Goal: Information Seeking & Learning: Learn about a topic

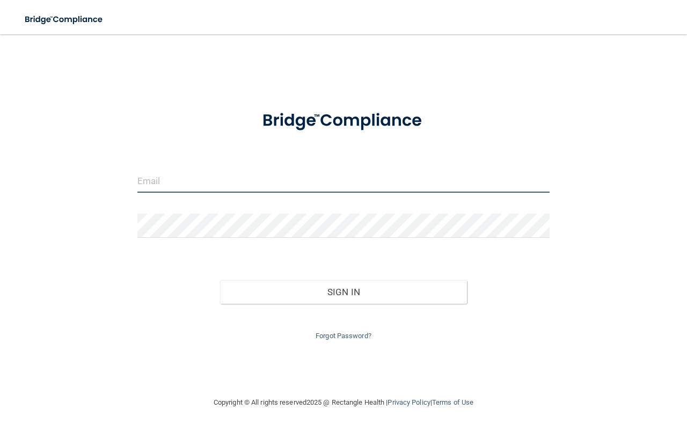
click at [231, 176] on input "email" at bounding box center [343, 180] width 412 height 24
type input "[EMAIL_ADDRESS][DOMAIN_NAME]"
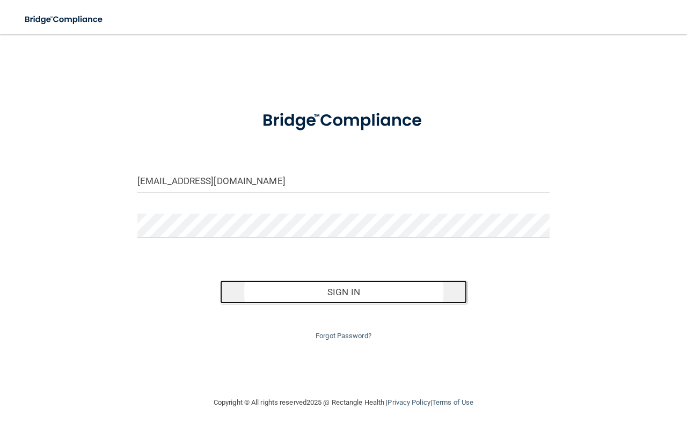
click at [353, 293] on button "Sign In" at bounding box center [343, 292] width 247 height 24
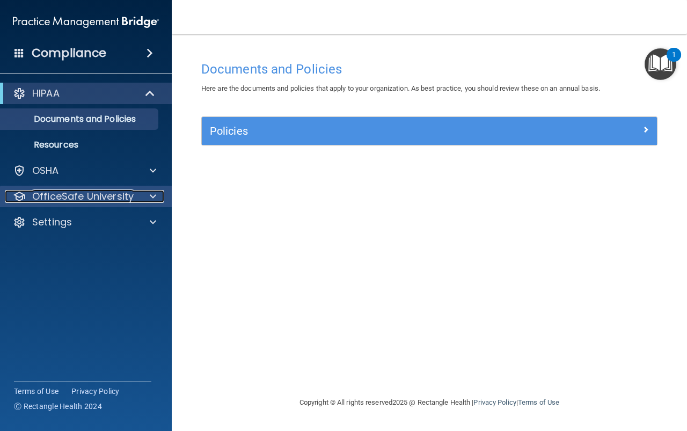
click at [91, 200] on p "OfficeSafe University" at bounding box center [82, 196] width 101 height 13
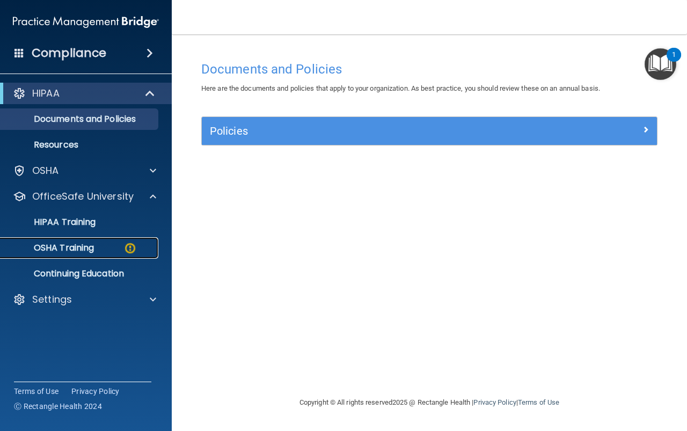
click at [90, 244] on p "OSHA Training" at bounding box center [50, 247] width 87 height 11
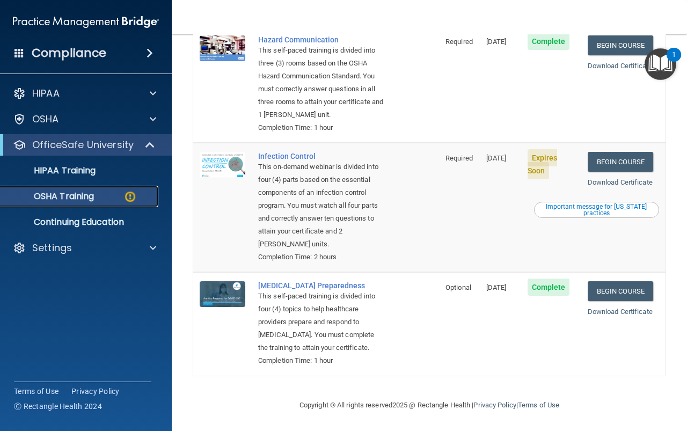
scroll to position [240, 0]
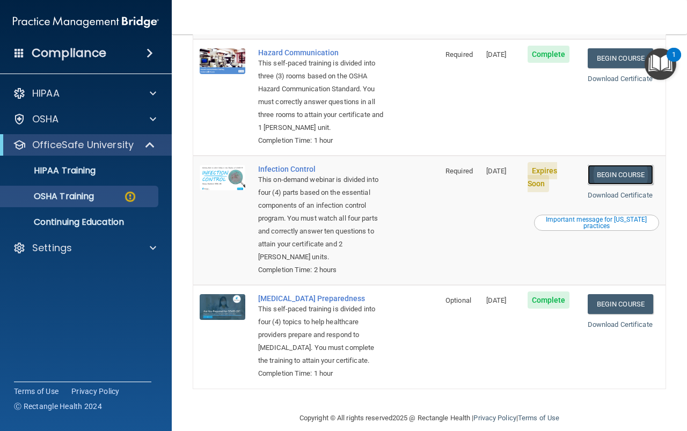
click at [607, 185] on link "Begin Course" at bounding box center [619, 175] width 65 height 20
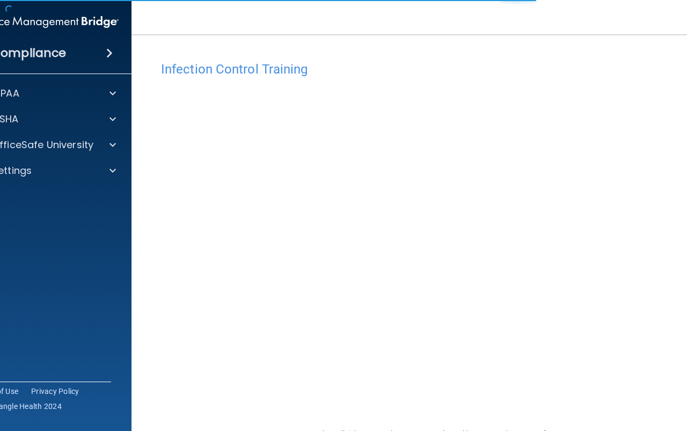
scroll to position [28, 0]
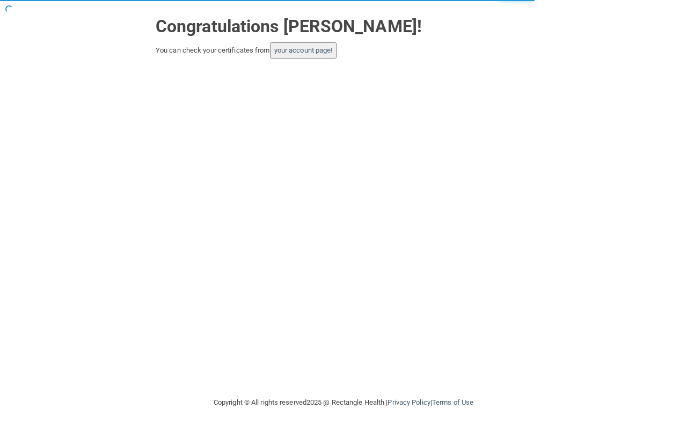
click at [297, 56] on button "your account page!" at bounding box center [303, 50] width 67 height 16
click at [298, 51] on link "your account page!" at bounding box center [303, 50] width 58 height 8
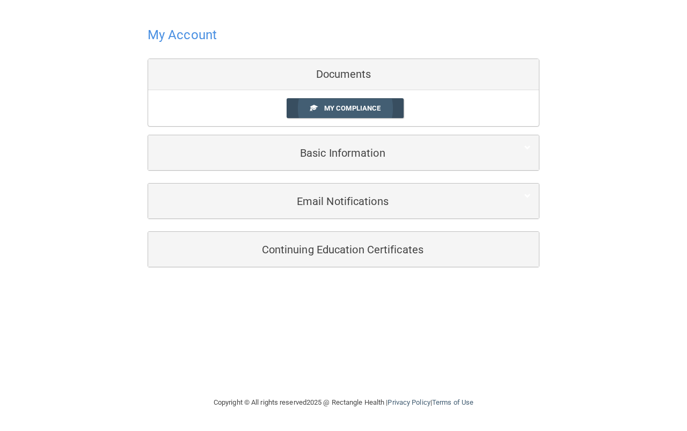
click at [326, 107] on span "My Compliance" at bounding box center [352, 108] width 56 height 8
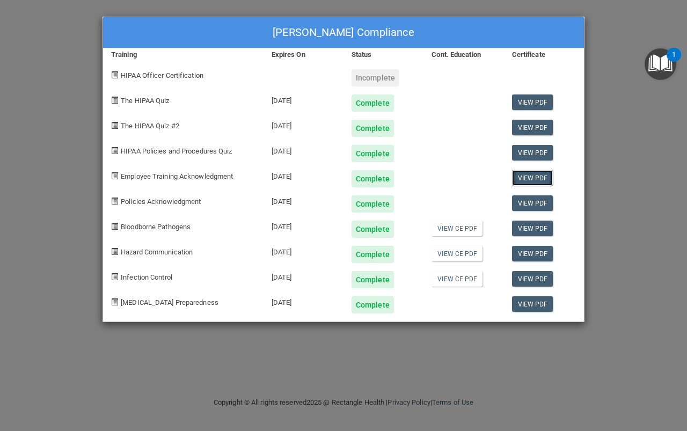
click at [528, 179] on link "View PDF" at bounding box center [532, 178] width 41 height 16
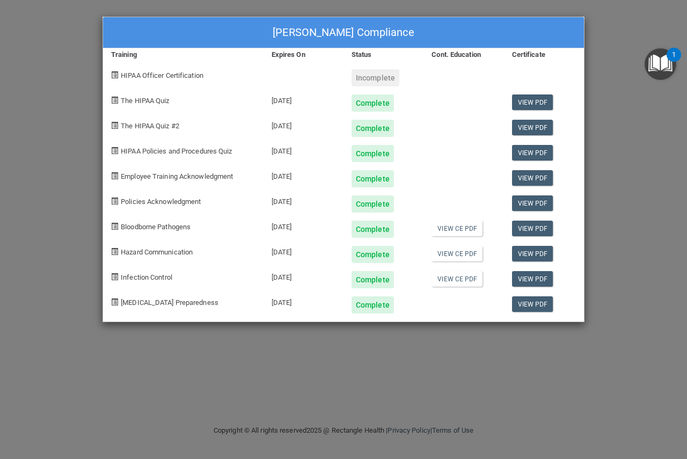
click at [143, 152] on span "HIPAA Policies and Procedures Quiz" at bounding box center [176, 151] width 111 height 8
